Goal: Task Accomplishment & Management: Complete application form

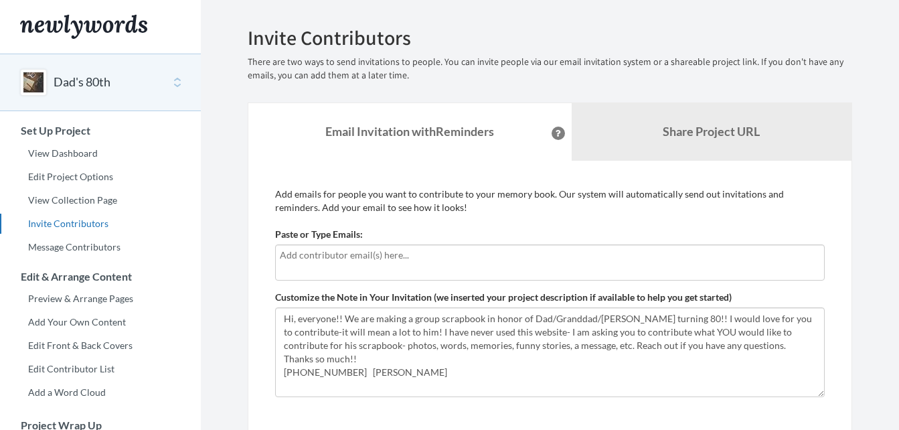
click at [394, 257] on input "text" at bounding box center [550, 255] width 540 height 15
type input "c"
type input "Sarahallen5979@gmail.com"
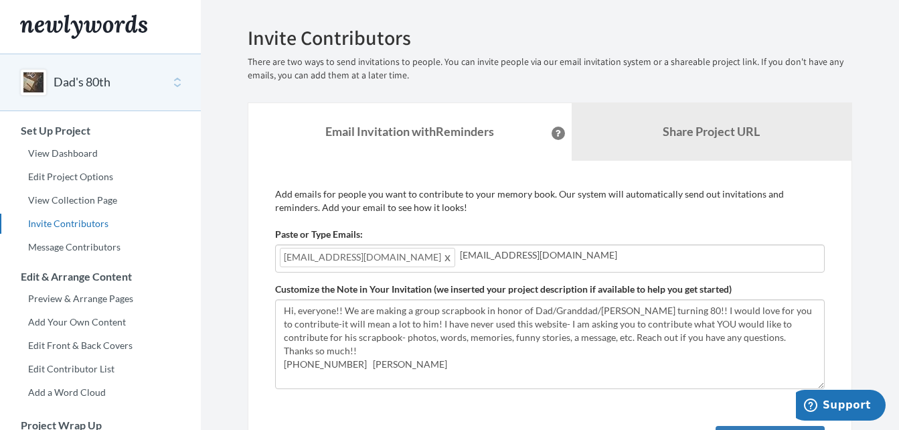
type input "[EMAIL_ADDRESS][DOMAIN_NAME]"
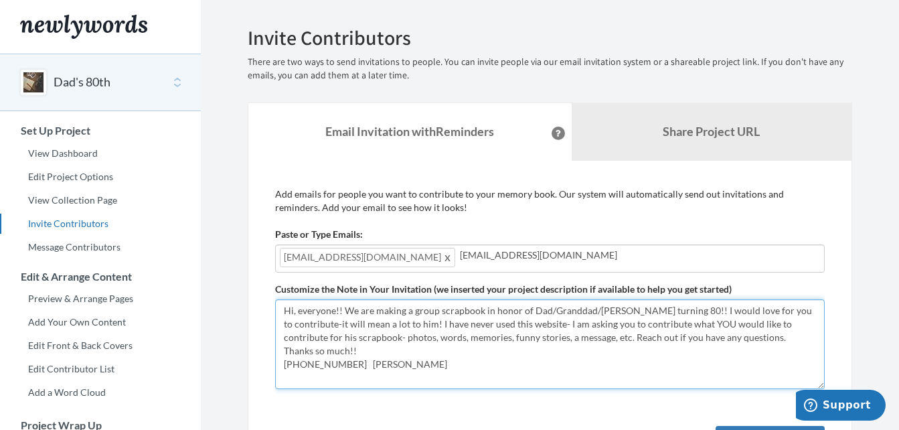
click at [484, 358] on textarea "Hi, everyone!! We are making a group scrapbook in honor of Dad/Granddad/[PERSON…" at bounding box center [549, 344] width 549 height 90
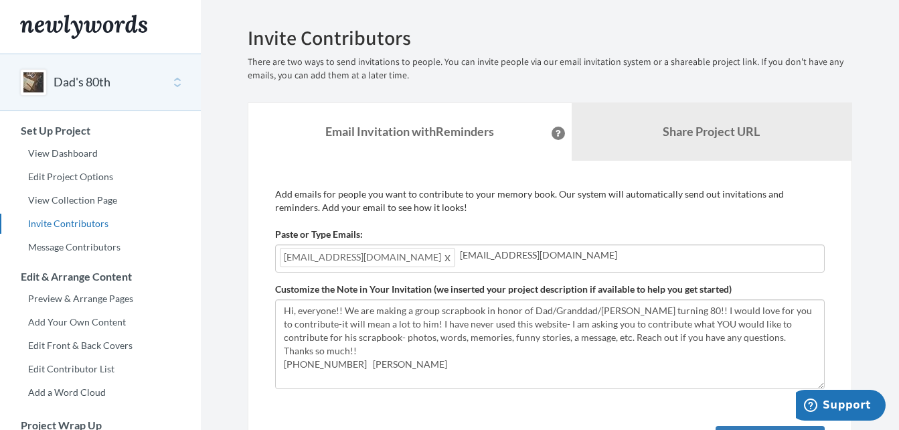
click at [548, 250] on input "[EMAIL_ADDRESS][DOMAIN_NAME]" at bounding box center [640, 255] width 360 height 15
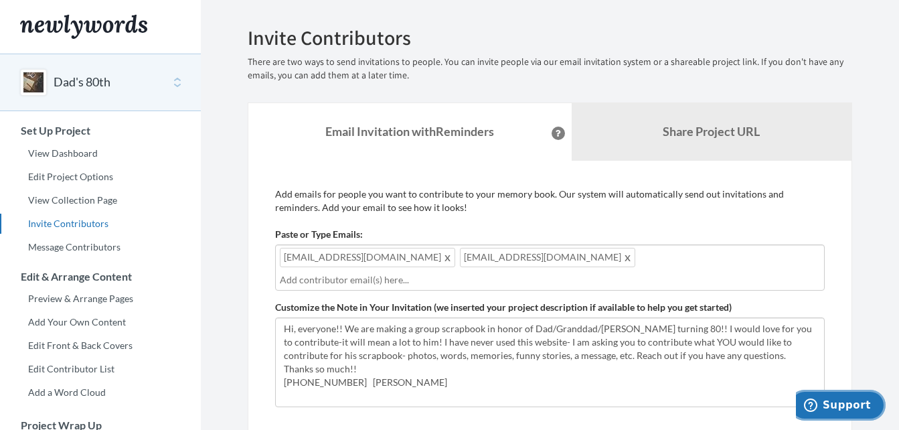
click at [844, 401] on span "Support" at bounding box center [846, 405] width 48 height 12
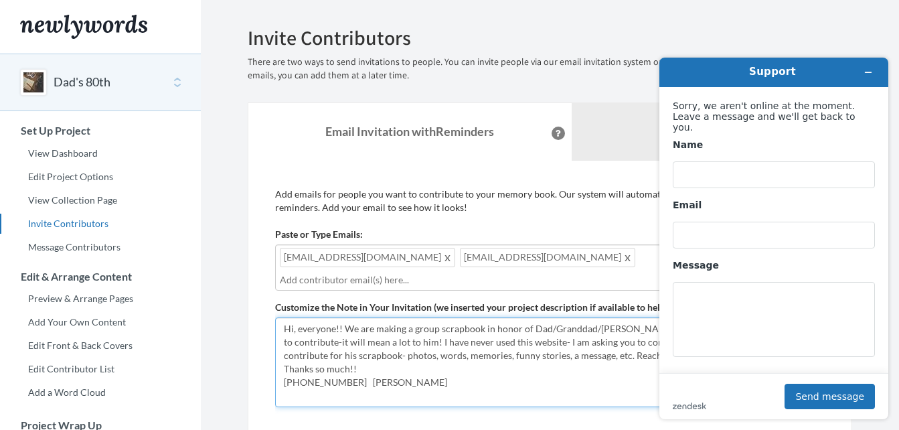
click at [587, 367] on textarea "Hi, everyone!! We are making a group scrapbook in honor of Dad/Granddad/[PERSON…" at bounding box center [549, 362] width 549 height 90
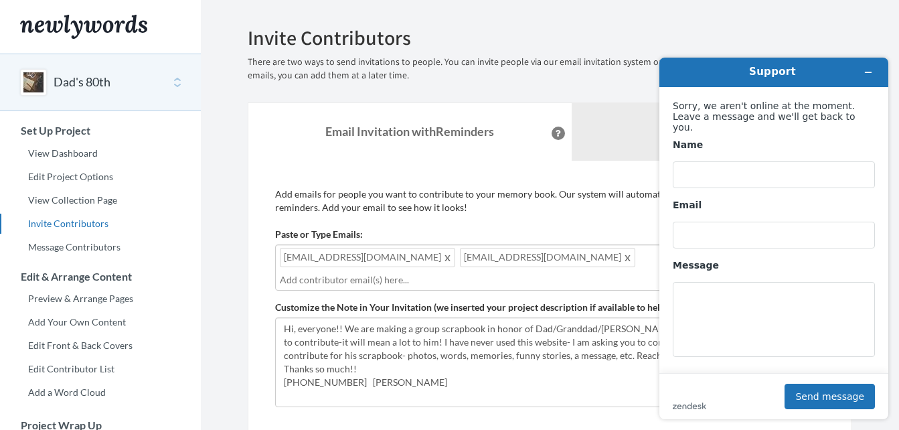
click at [830, 42] on h2 "Invite Contributors" at bounding box center [550, 38] width 604 height 22
click at [866, 74] on icon "Minimize widget" at bounding box center [867, 72] width 9 height 9
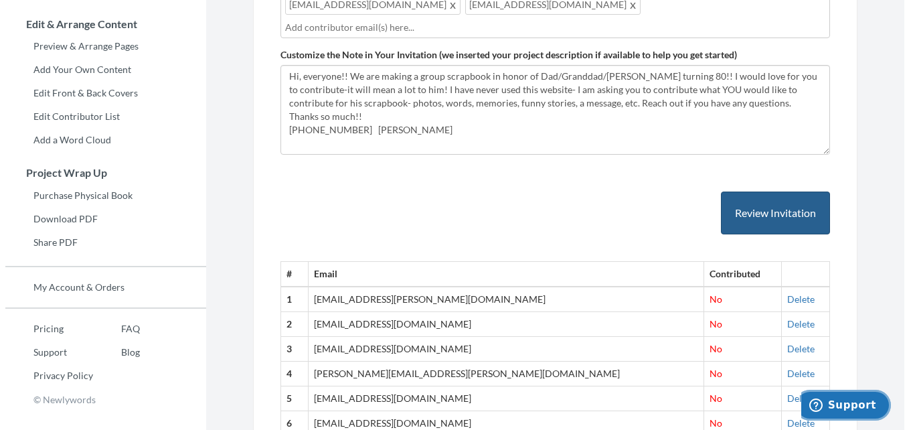
scroll to position [253, 0]
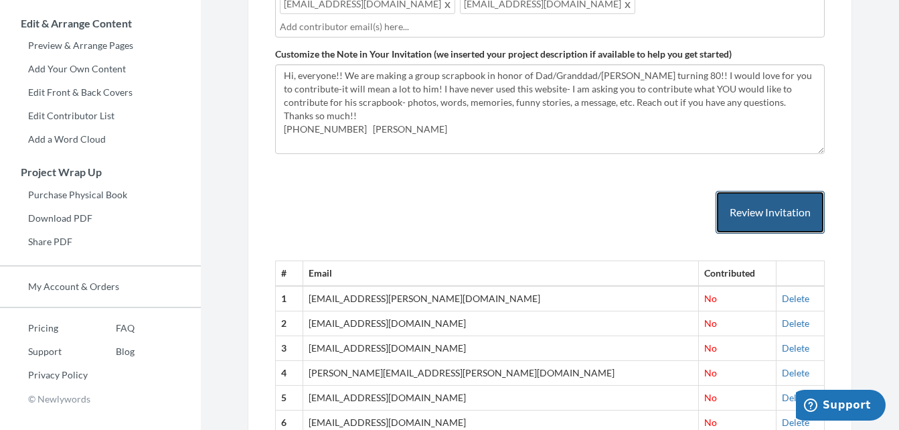
click at [772, 191] on button "Review Invitation" at bounding box center [769, 212] width 109 height 43
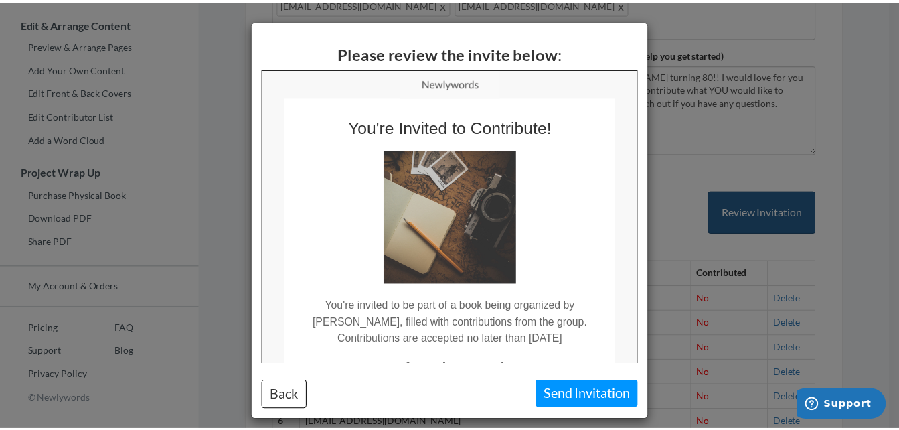
scroll to position [0, 0]
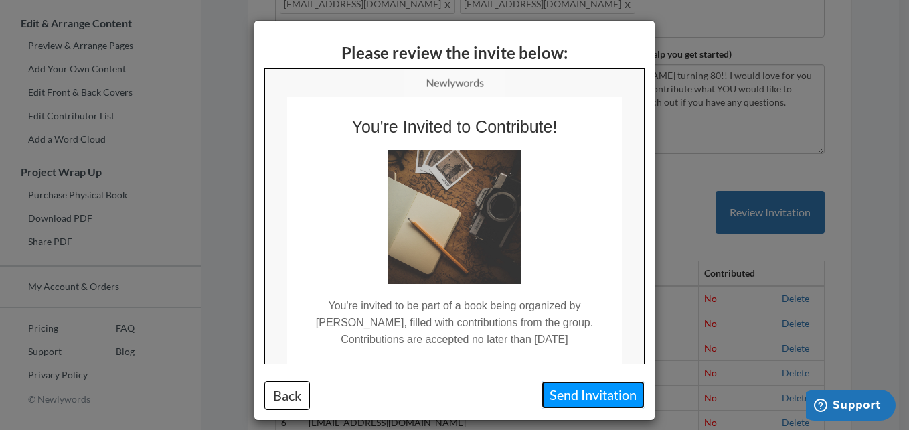
click at [591, 393] on button "Send Invitation" at bounding box center [592, 394] width 103 height 27
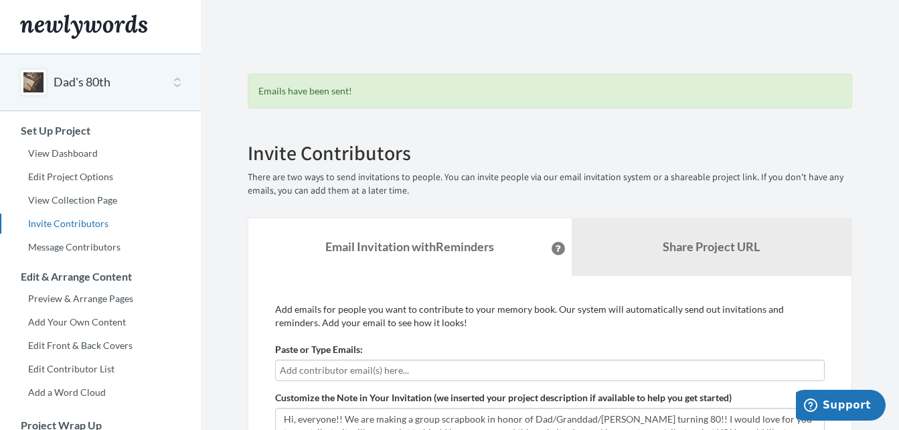
scroll to position [196, 0]
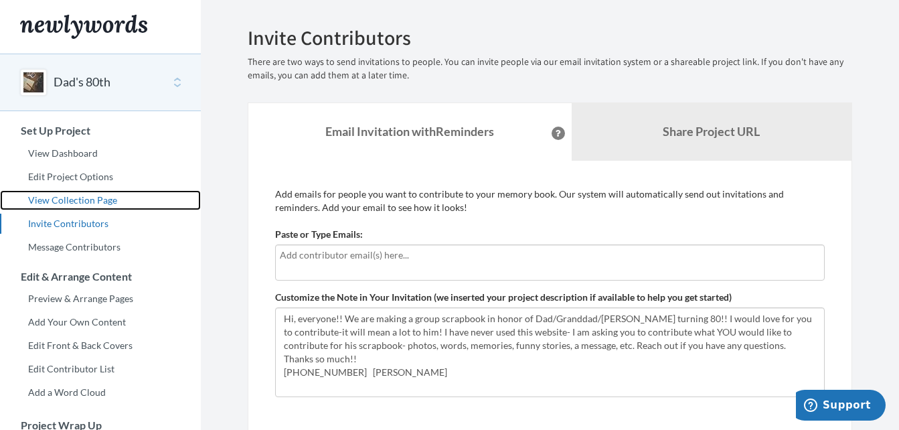
click at [92, 203] on link "View Collection Page" at bounding box center [100, 200] width 201 height 20
